Goal: Transaction & Acquisition: Purchase product/service

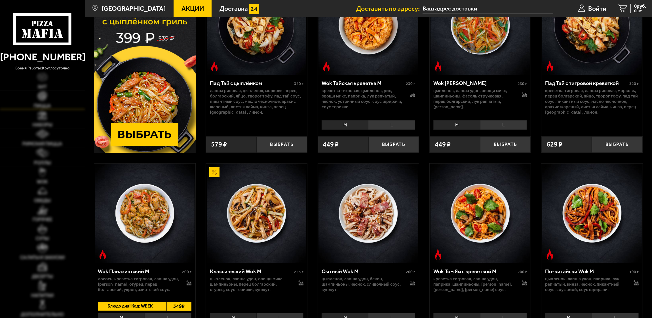
scroll to position [85, 0]
type input "[PERSON_NAME], 2"
click at [45, 118] on img at bounding box center [42, 114] width 9 height 9
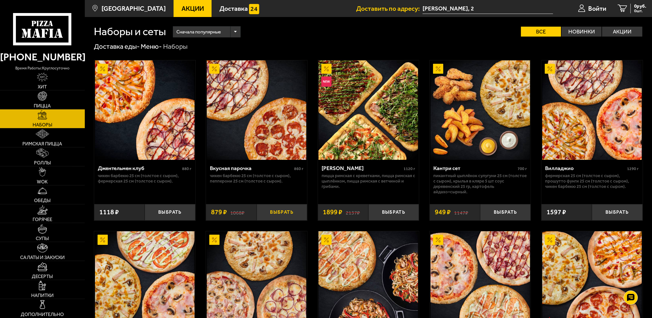
click at [274, 212] on button "Выбрать" at bounding box center [282, 212] width 50 height 17
click at [43, 172] on img at bounding box center [42, 171] width 7 height 9
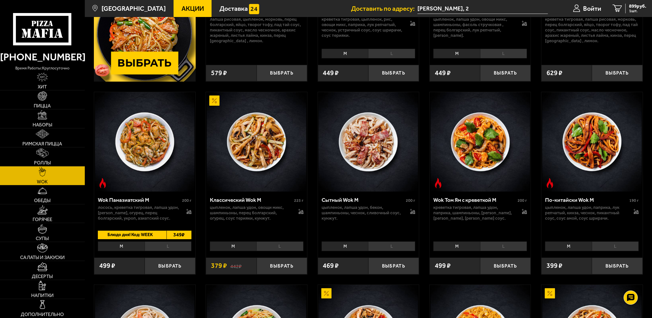
scroll to position [170, 0]
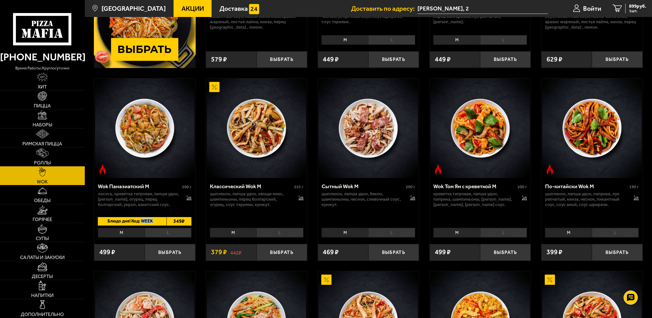
drag, startPoint x: 153, startPoint y: 223, endPoint x: 143, endPoint y: 222, distance: 10.8
click at [143, 222] on span "Блюдо дня! Код: WEEK" at bounding box center [129, 221] width 62 height 9
copy span "WEEK"
click at [156, 251] on button "Выбрать" at bounding box center [170, 252] width 50 height 17
click at [636, 7] on span "1398 руб." at bounding box center [637, 6] width 20 height 5
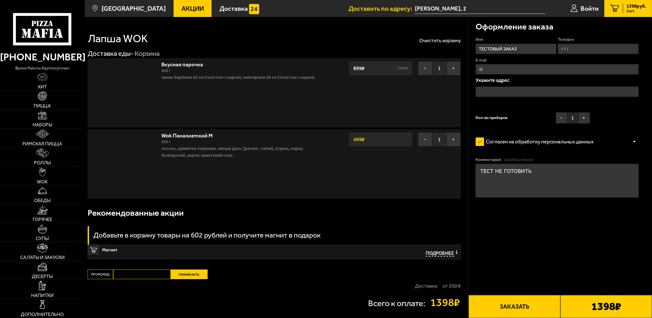
type input "[PERSON_NAME], 2"
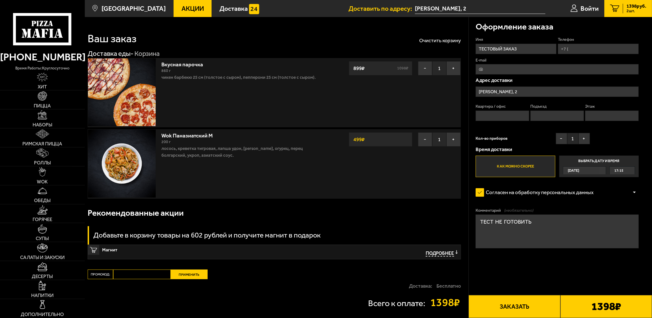
click at [140, 274] on input "Промокод:" at bounding box center [142, 275] width 58 height 10
paste input "WEEK"
type input "WEEK"
click at [185, 276] on button "Применить" at bounding box center [189, 275] width 37 height 10
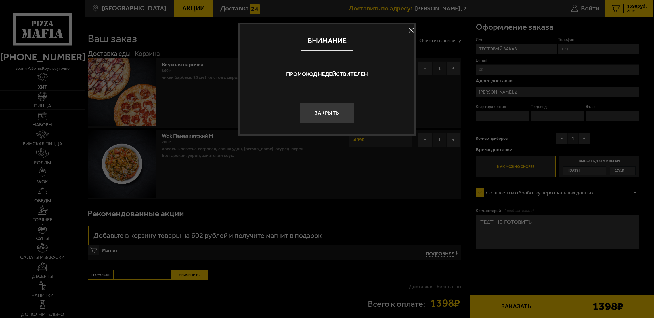
click at [411, 29] on button at bounding box center [411, 30] width 9 height 9
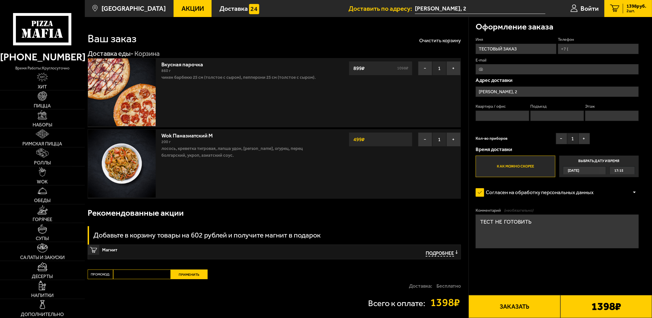
click at [182, 10] on span "Акции" at bounding box center [193, 8] width 22 height 7
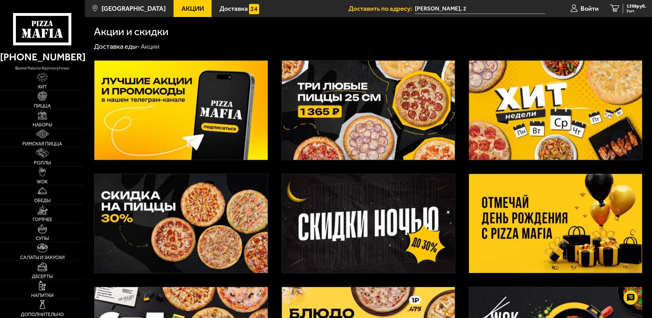
click at [560, 94] on img at bounding box center [555, 110] width 173 height 99
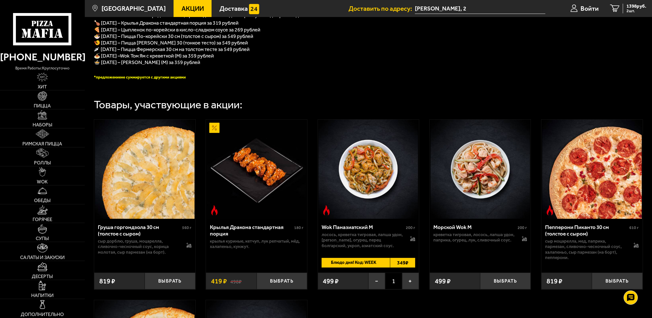
scroll to position [212, 0]
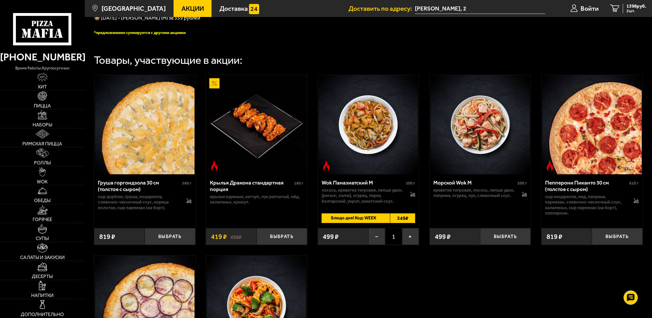
click at [343, 222] on span "Блюдо дня! Код: WEEK" at bounding box center [353, 219] width 62 height 10
click at [623, 4] on div "1398 руб. 2 шт." at bounding box center [635, 8] width 24 height 9
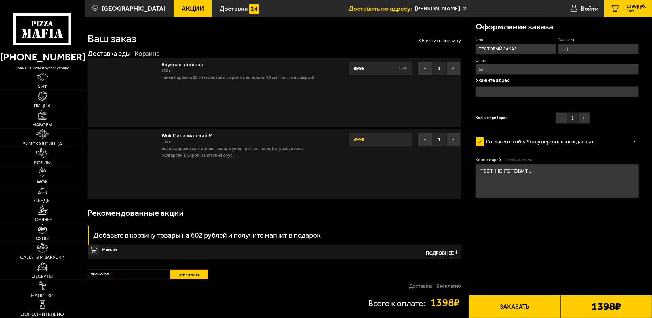
type input "[PERSON_NAME], 2"
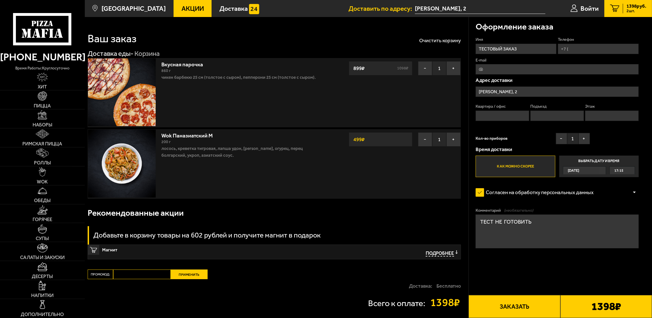
click at [147, 275] on input "Промокод:" at bounding box center [142, 275] width 58 height 10
paste input "WEEK"
type input "WEEK"
click at [181, 275] on button "Применить" at bounding box center [189, 275] width 37 height 10
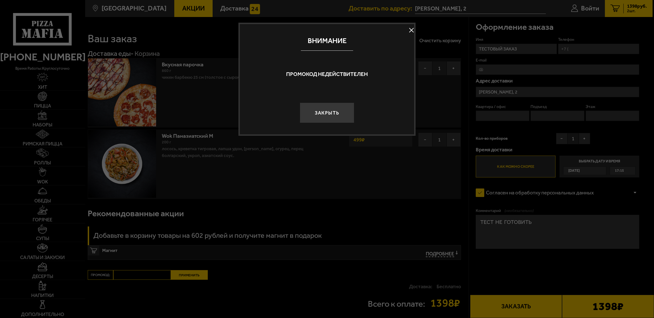
click at [407, 30] on button at bounding box center [411, 30] width 9 height 9
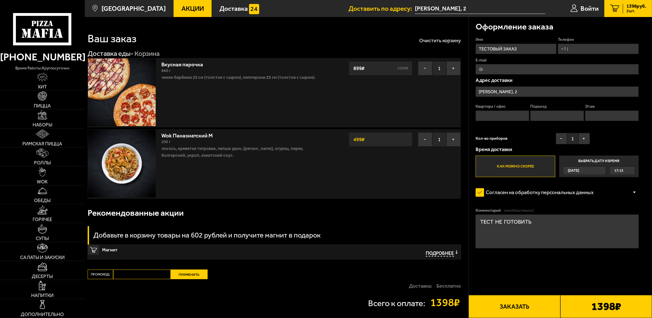
click at [182, 10] on span "Акции" at bounding box center [193, 8] width 22 height 7
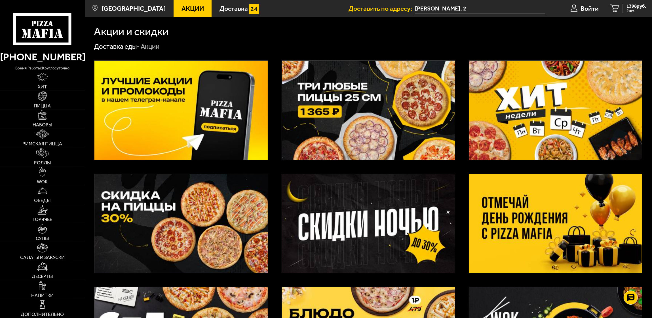
click at [531, 102] on img at bounding box center [555, 110] width 173 height 99
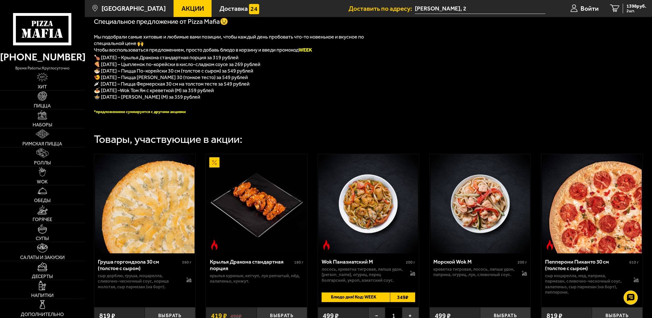
scroll to position [127, 0]
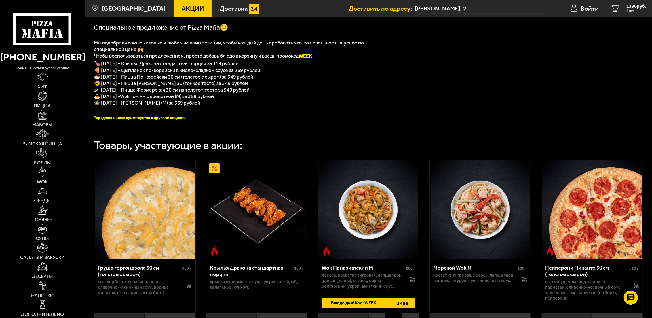
click at [40, 100] on img at bounding box center [42, 95] width 9 height 9
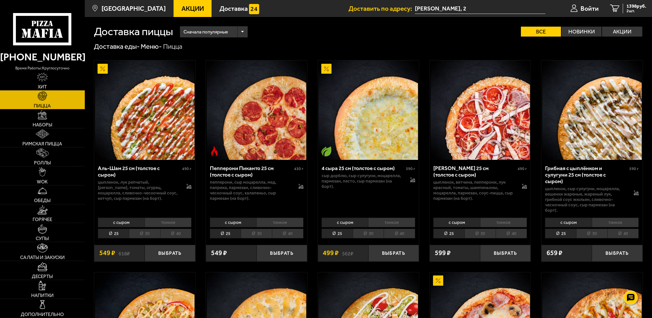
click at [182, 8] on span "Акции" at bounding box center [193, 8] width 22 height 7
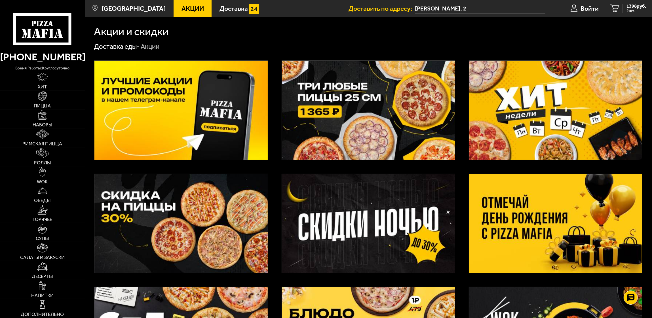
click at [593, 112] on img at bounding box center [555, 110] width 173 height 99
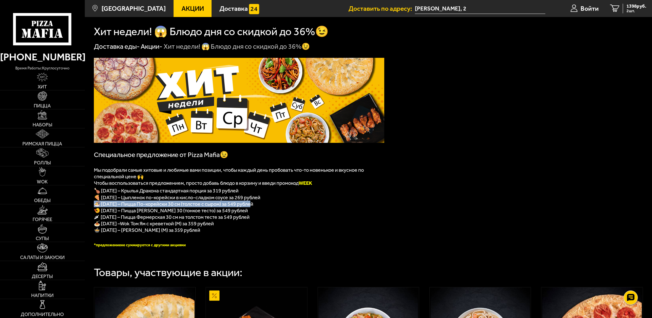
drag, startPoint x: 91, startPoint y: 206, endPoint x: 255, endPoint y: 206, distance: 163.9
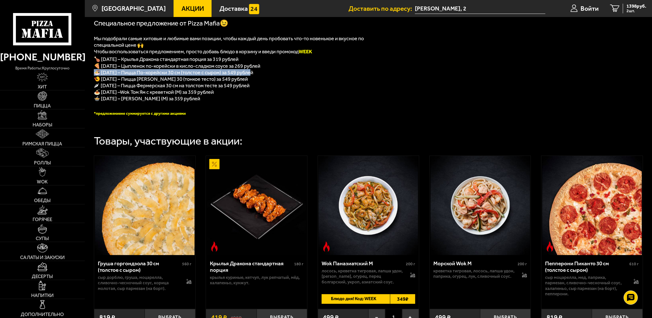
scroll to position [131, 0]
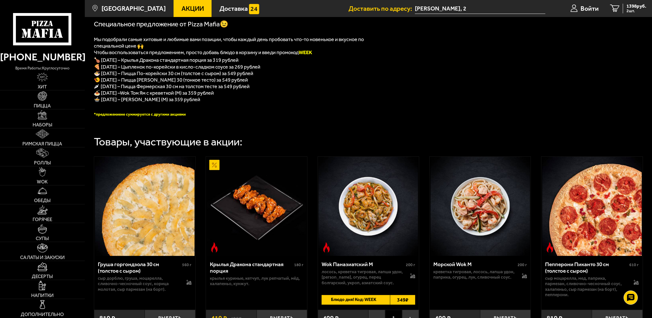
click at [626, 38] on div "﻿ Специальное предложение от Pizza Mafia😉 Мы подобрали самые хитовые и любимые …" at bounding box center [368, 226] width 567 height 612
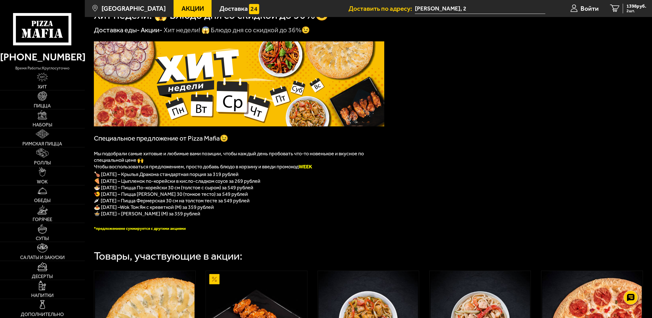
scroll to position [0, 0]
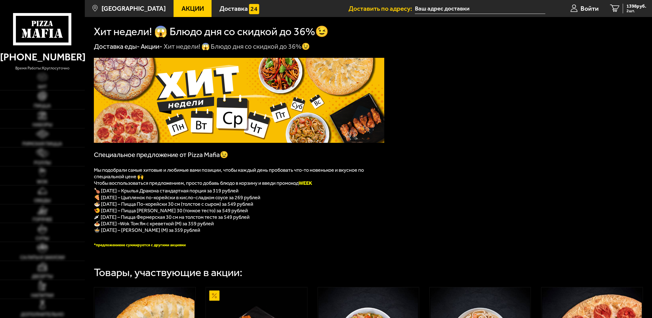
type input "[PERSON_NAME], 2"
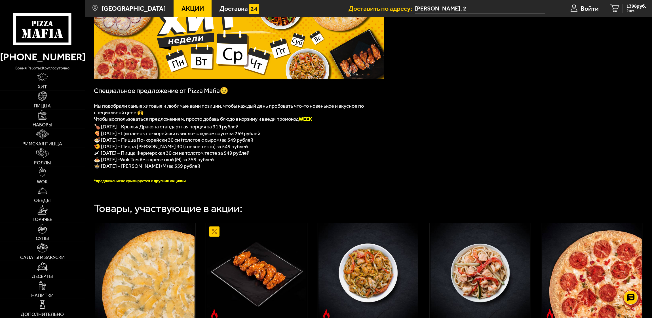
scroll to position [85, 0]
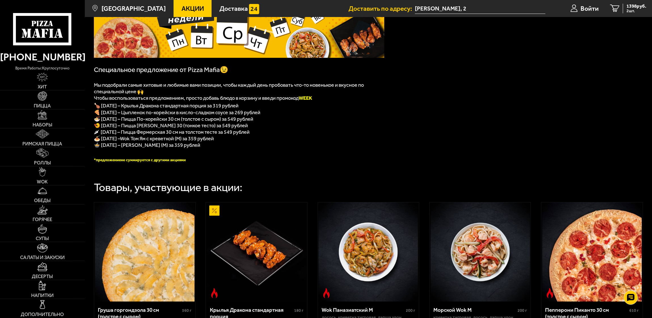
click at [365, 148] on p "🍲 [DATE] – [PERSON_NAME] (M) за 359 рублей" at bounding box center [239, 145] width 290 height 7
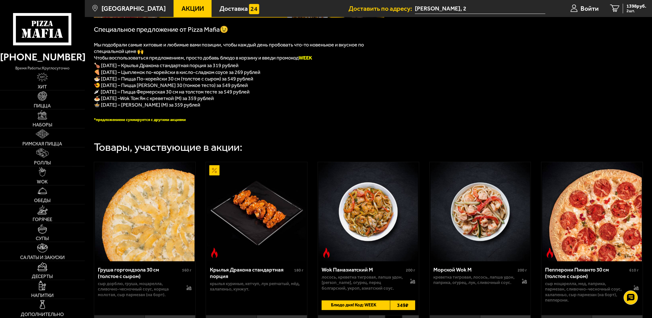
scroll to position [127, 0]
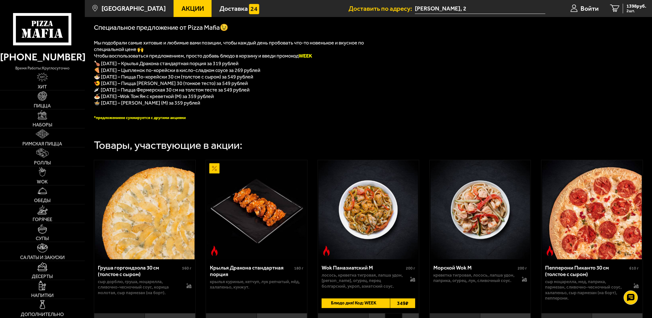
click at [631, 26] on div "﻿ Специальное предложение от Pizza Mafia😉 Мы подобрали самые хитовые и любимые …" at bounding box center [368, 230] width 567 height 612
drag, startPoint x: 377, startPoint y: 274, endPoint x: 322, endPoint y: 271, distance: 54.8
click at [322, 271] on div "Wok Паназиатский M" at bounding box center [363, 268] width 83 height 7
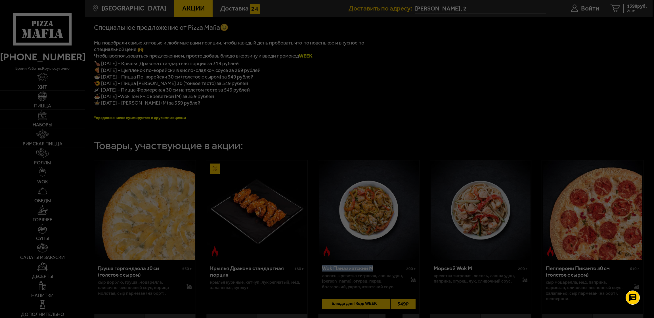
copy div "Wok Паназиатский M"
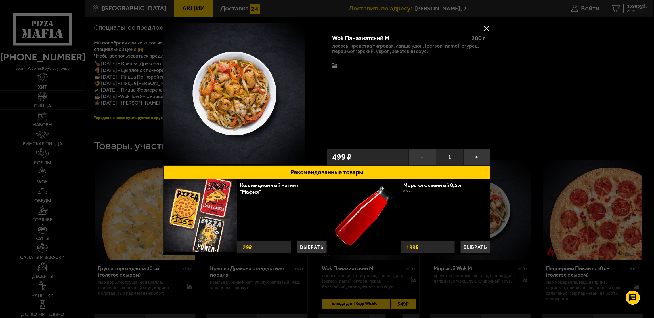
click at [113, 96] on div at bounding box center [327, 159] width 654 height 318
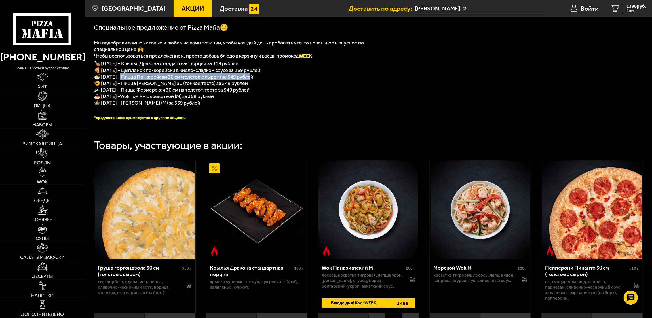
drag, startPoint x: 122, startPoint y: 80, endPoint x: 258, endPoint y: 79, distance: 136.4
click at [258, 79] on p "🍜 [DATE] – Пицца По-корейски 30 см (толстое с сыром) за 549 рублей" at bounding box center [239, 76] width 290 height 7
copy span "ицца По-корейски 30 см (толстое с сыром) за 549 рублей"
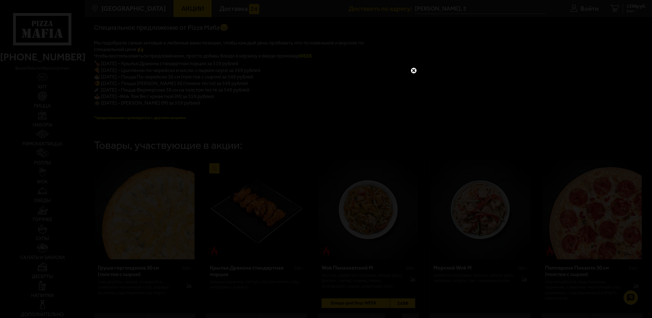
click at [488, 16] on div at bounding box center [326, 159] width 652 height 318
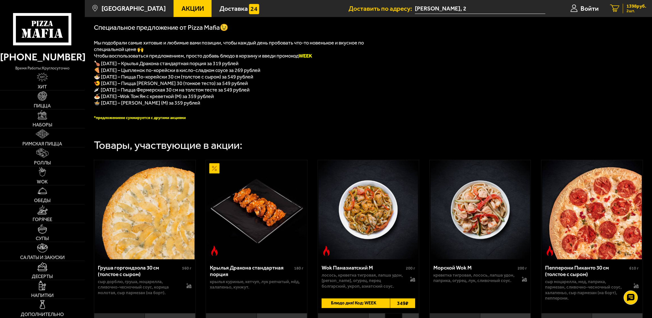
click at [635, 7] on span "1398 руб." at bounding box center [637, 6] width 20 height 5
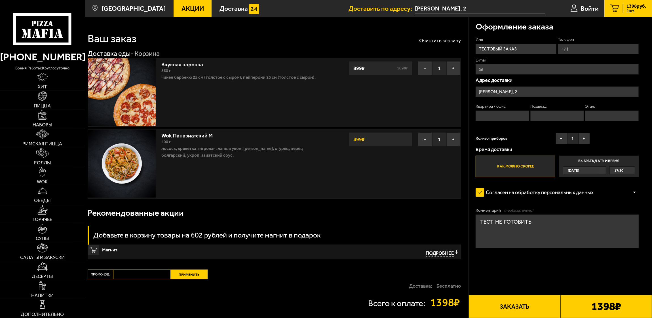
click at [139, 277] on input "Промокод:" at bounding box center [142, 275] width 58 height 10
type input "ц"
type input "week"
click at [184, 270] on button "Применить" at bounding box center [189, 275] width 37 height 10
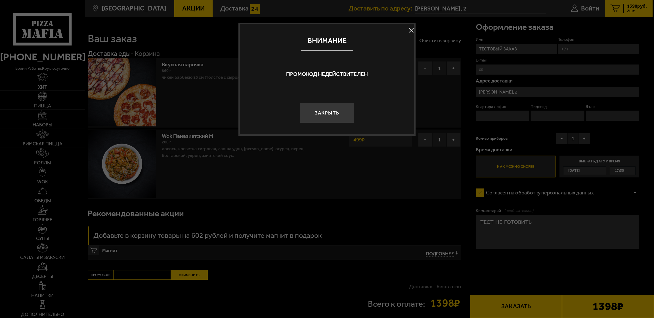
click at [410, 30] on button at bounding box center [411, 30] width 9 height 9
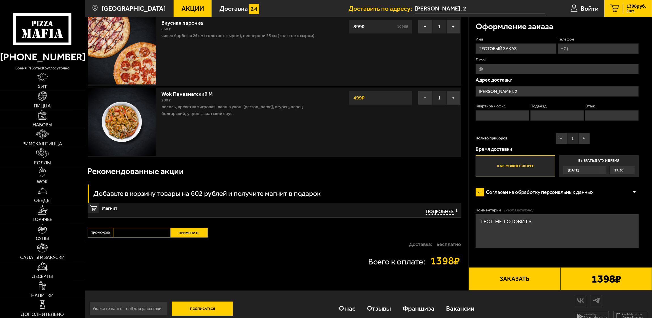
scroll to position [51, 0]
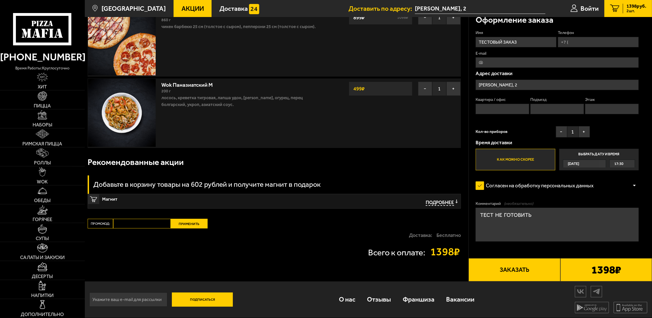
click at [189, 13] on link "Акции" at bounding box center [193, 8] width 38 height 17
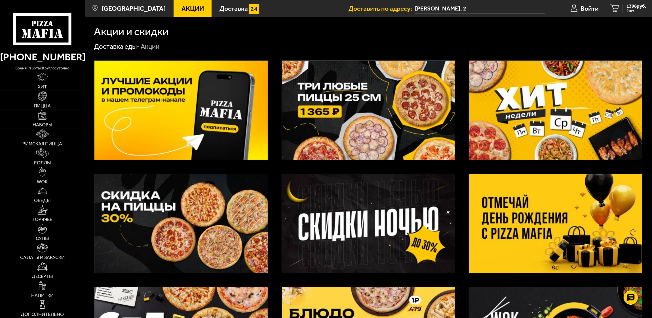
drag, startPoint x: 561, startPoint y: 100, endPoint x: 262, endPoint y: 154, distance: 303.8
click at [562, 101] on img at bounding box center [555, 110] width 173 height 99
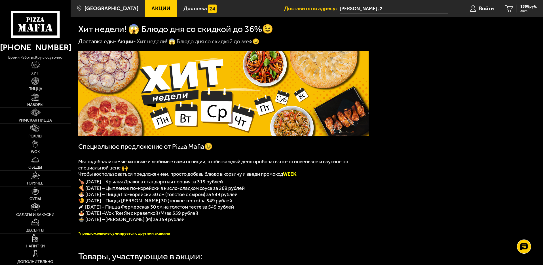
click at [37, 82] on img at bounding box center [35, 81] width 8 height 8
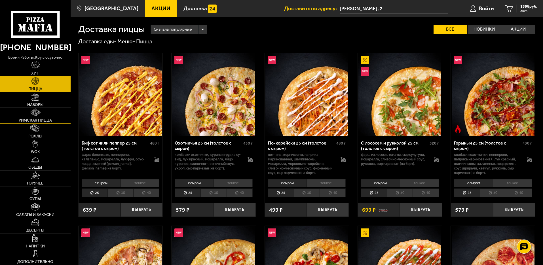
click at [33, 114] on img at bounding box center [35, 113] width 11 height 8
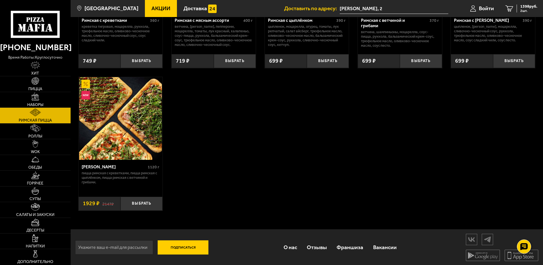
scroll to position [124, 0]
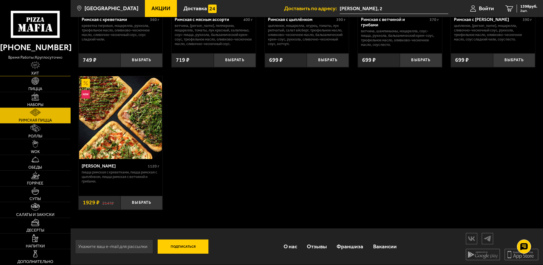
click at [31, 70] on link "Хит" at bounding box center [35, 68] width 71 height 15
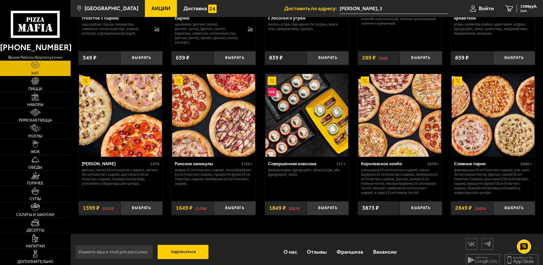
scroll to position [289, 0]
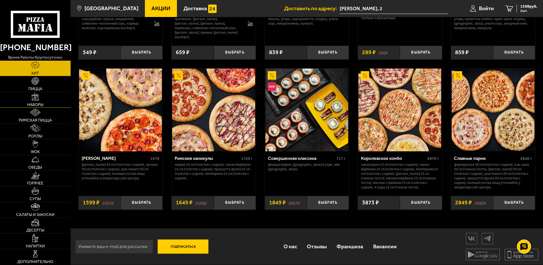
click at [33, 104] on span "Наборы" at bounding box center [35, 105] width 16 height 4
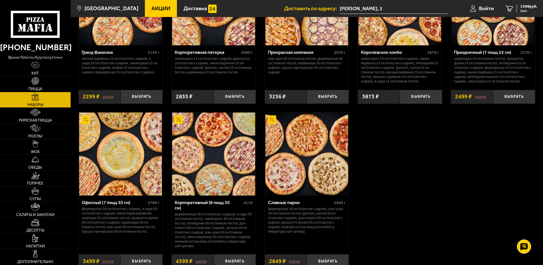
scroll to position [851, 0]
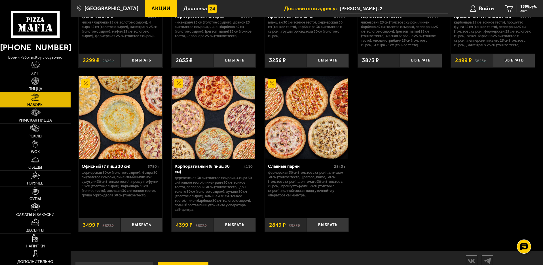
click at [35, 83] on img at bounding box center [35, 81] width 8 height 8
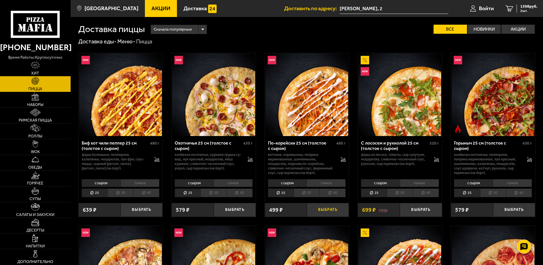
click at [323, 211] on button "Выбрать" at bounding box center [328, 210] width 42 height 14
click at [525, 8] on span "1897 руб." at bounding box center [528, 7] width 17 height 4
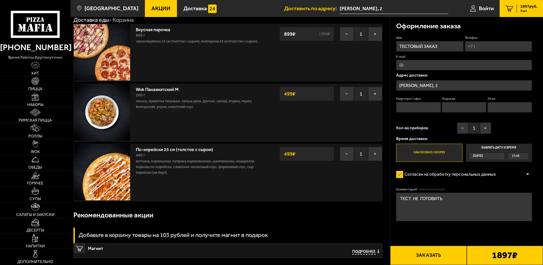
scroll to position [71, 0]
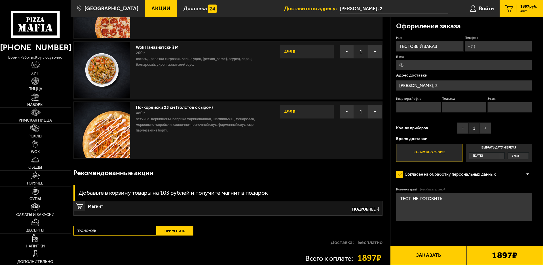
click at [108, 232] on input "Промокод:" at bounding box center [128, 231] width 58 height 10
type input "ц"
type input "week"
click at [182, 229] on button "Применить" at bounding box center [175, 231] width 37 height 10
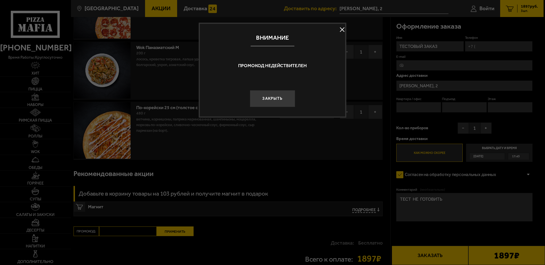
drag, startPoint x: 281, startPoint y: 96, endPoint x: 283, endPoint y: 99, distance: 3.2
click at [281, 98] on button "Закрыть" at bounding box center [272, 98] width 45 height 17
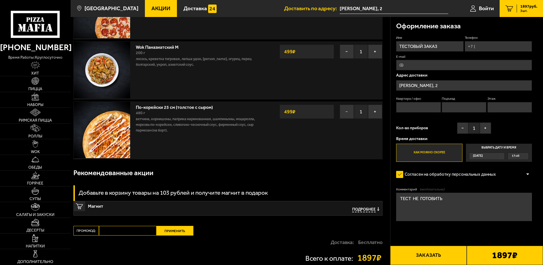
click at [347, 113] on button "−" at bounding box center [347, 112] width 14 height 14
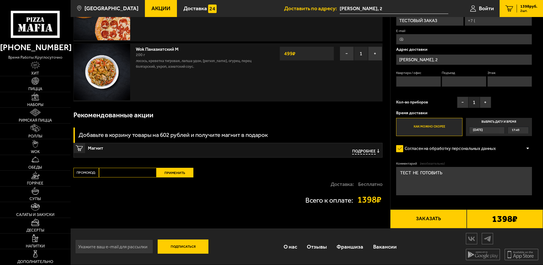
scroll to position [69, 0]
click at [32, 81] on img at bounding box center [35, 81] width 8 height 8
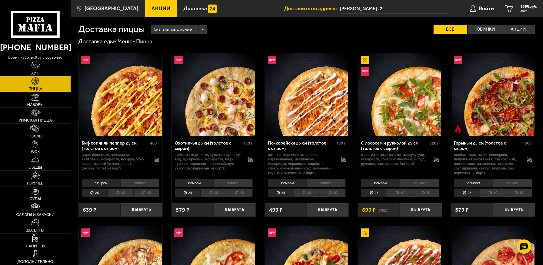
click at [310, 193] on li "30" at bounding box center [307, 193] width 26 height 9
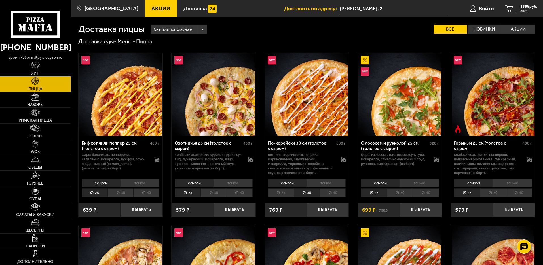
click at [289, 184] on li "с сыром" at bounding box center [287, 183] width 39 height 8
click at [323, 210] on button "Выбрать" at bounding box center [328, 210] width 42 height 14
click at [525, 8] on span "2167 руб." at bounding box center [528, 7] width 17 height 4
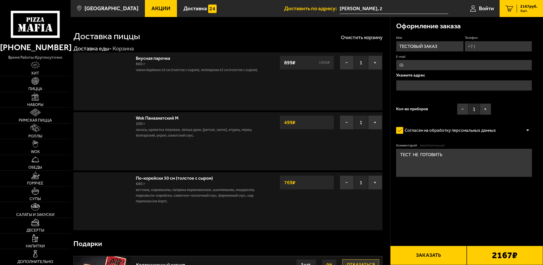
type input "[PERSON_NAME], 2"
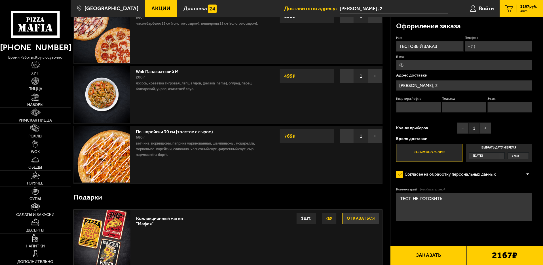
scroll to position [71, 0]
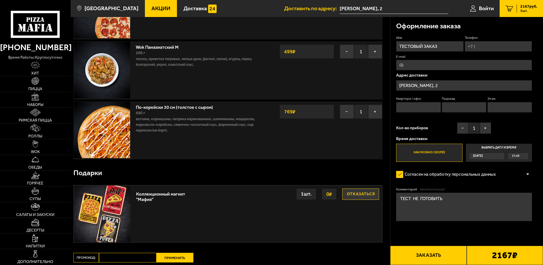
click at [126, 257] on input "Промокод:" at bounding box center [128, 258] width 58 height 10
type input "week"
click at [163, 258] on button "Применить" at bounding box center [175, 258] width 37 height 10
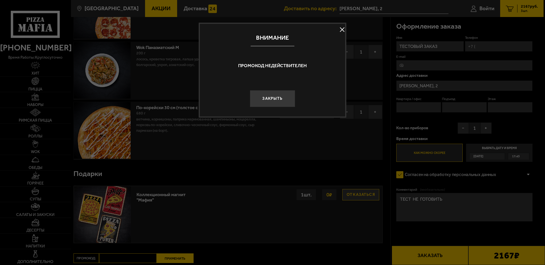
click at [4, 151] on div at bounding box center [272, 132] width 545 height 265
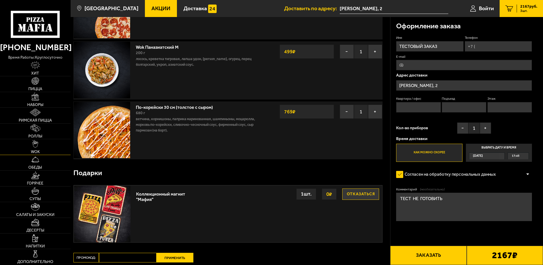
click at [36, 147] on img at bounding box center [35, 144] width 6 height 8
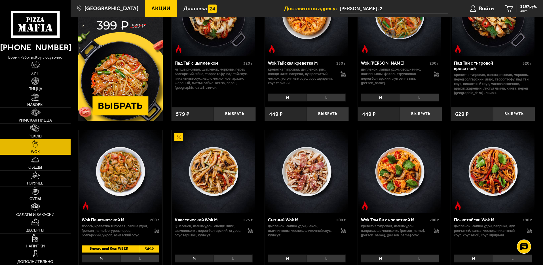
scroll to position [142, 0]
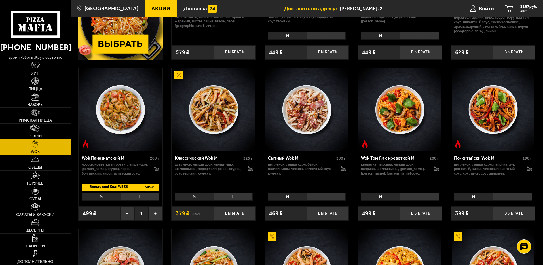
click at [151, 6] on span "Акции" at bounding box center [160, 8] width 19 height 5
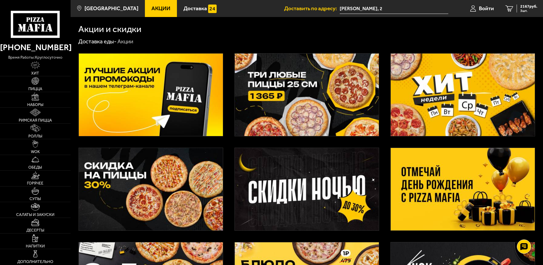
click at [464, 111] on img at bounding box center [463, 95] width 144 height 83
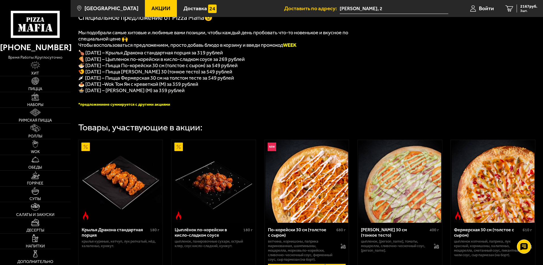
scroll to position [177, 0]
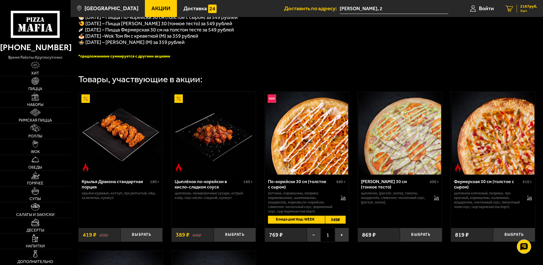
click at [529, 11] on span "3 шт." at bounding box center [528, 10] width 17 height 3
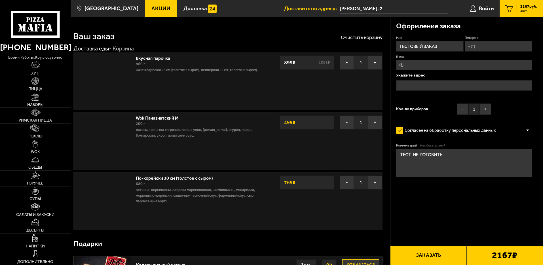
type input "[PERSON_NAME], 2"
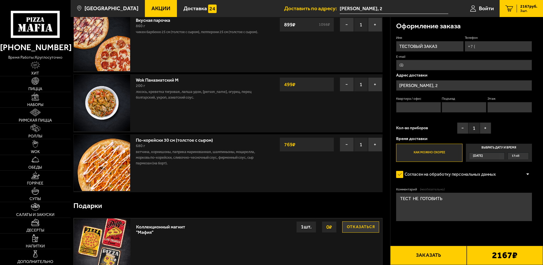
scroll to position [71, 0]
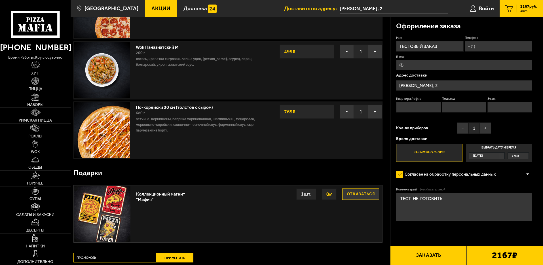
click at [121, 258] on input "Промокод:" at bounding box center [128, 258] width 58 height 10
type input "week"
click at [172, 260] on button "Применить" at bounding box center [175, 258] width 37 height 10
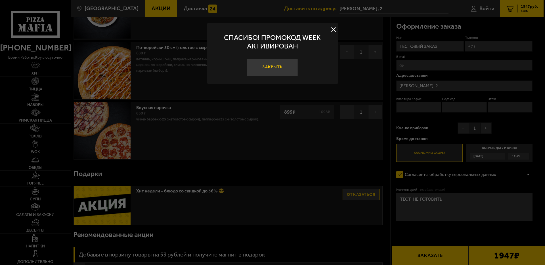
click at [268, 66] on button "Закрыть" at bounding box center [272, 67] width 51 height 17
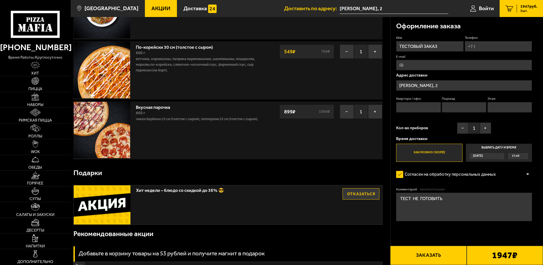
scroll to position [0, 0]
